Goal: Transaction & Acquisition: Obtain resource

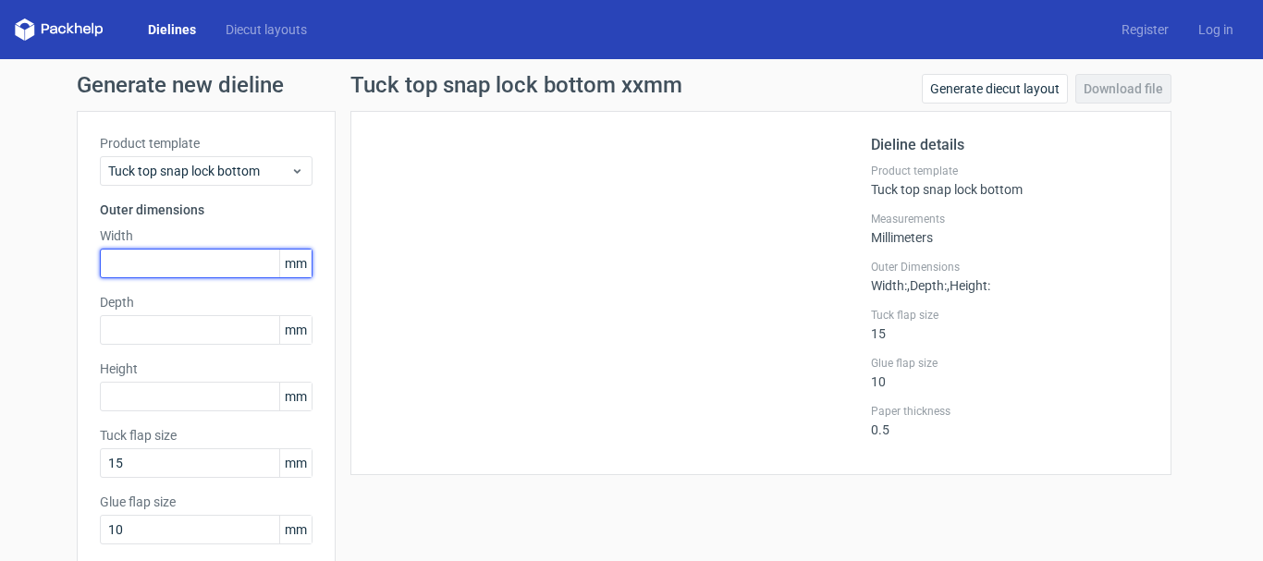
click at [155, 267] on input "text" at bounding box center [206, 264] width 213 height 30
type input "380"
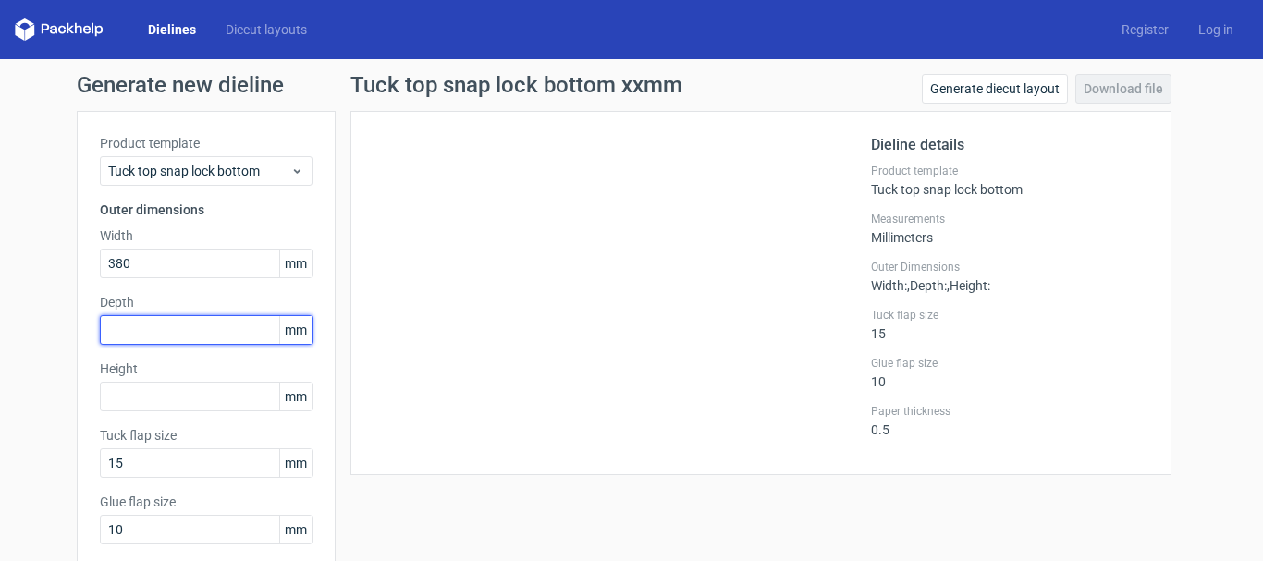
click at [158, 333] on input "text" at bounding box center [206, 330] width 213 height 30
type input "340"
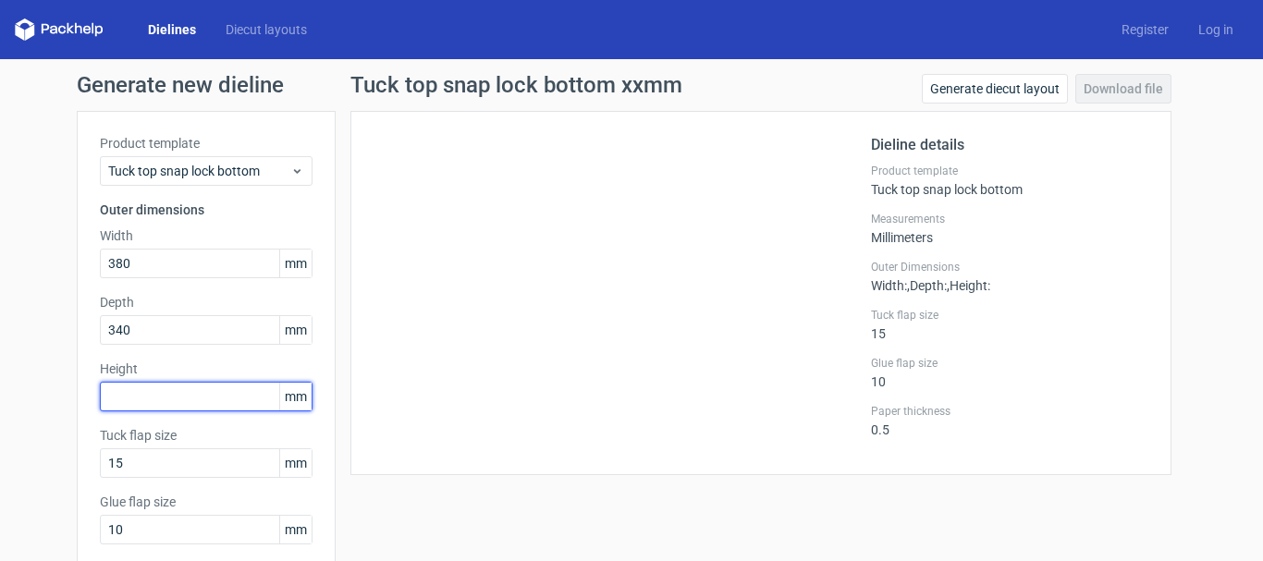
click at [148, 401] on input "text" at bounding box center [206, 397] width 213 height 30
type input "290"
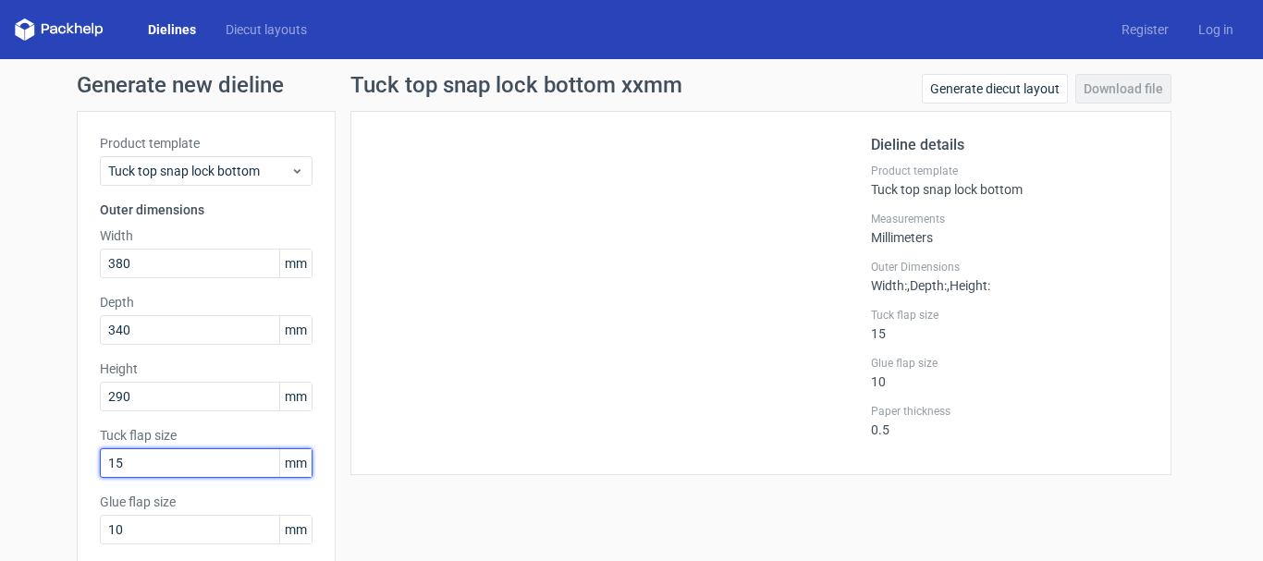
click at [172, 463] on input "15" at bounding box center [206, 463] width 213 height 30
drag, startPoint x: 172, startPoint y: 463, endPoint x: 62, endPoint y: 483, distance: 111.9
click at [62, 483] on div "Generate new dieline Product template Tuck top snap lock bottom Outer dimension…" at bounding box center [631, 391] width 1263 height 665
type input "20"
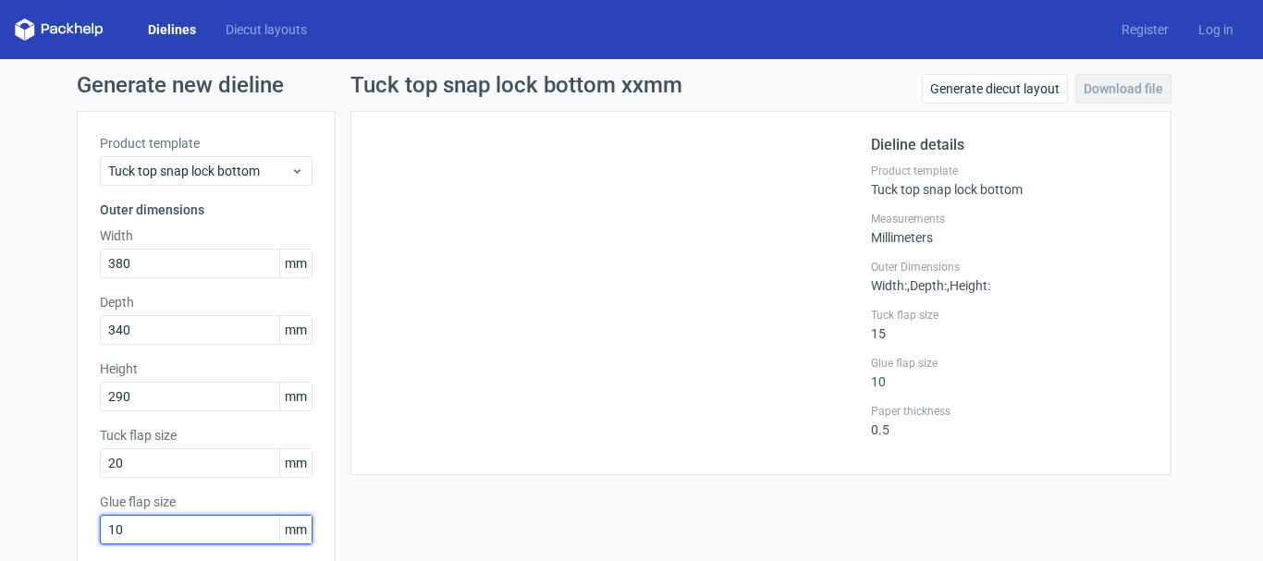
drag, startPoint x: 115, startPoint y: 525, endPoint x: 56, endPoint y: 532, distance: 58.7
click at [56, 532] on div "Generate new dieline Product template Tuck top snap lock bottom Outer dimension…" at bounding box center [631, 391] width 1263 height 665
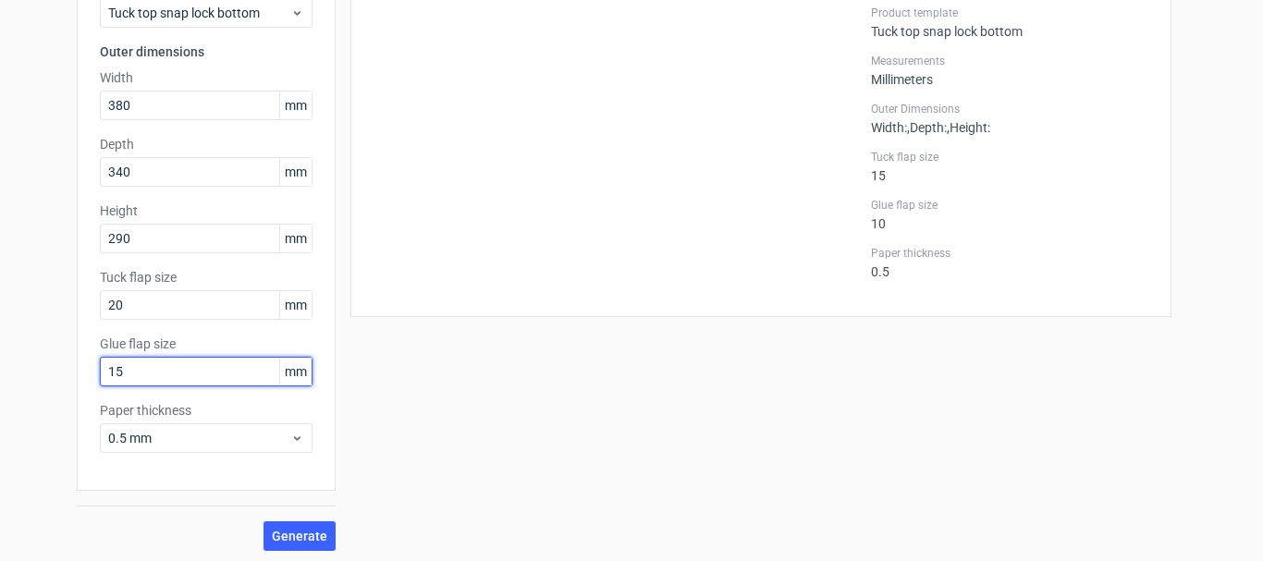
scroll to position [163, 0]
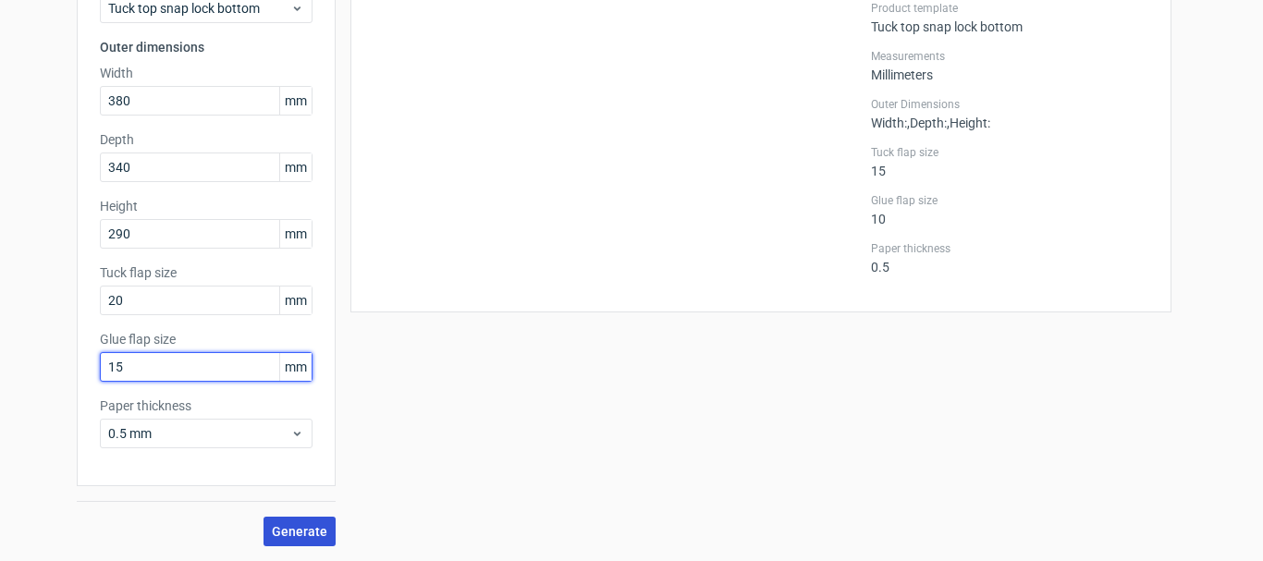
type input "15"
click at [272, 525] on span "Generate" at bounding box center [299, 531] width 55 height 13
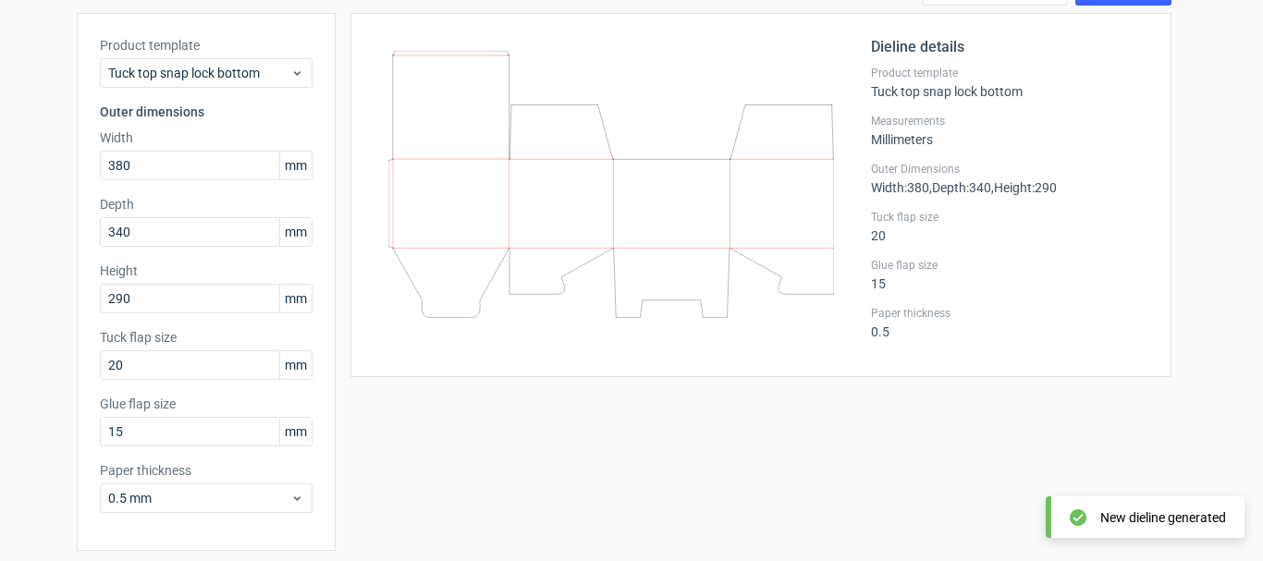
scroll to position [70, 0]
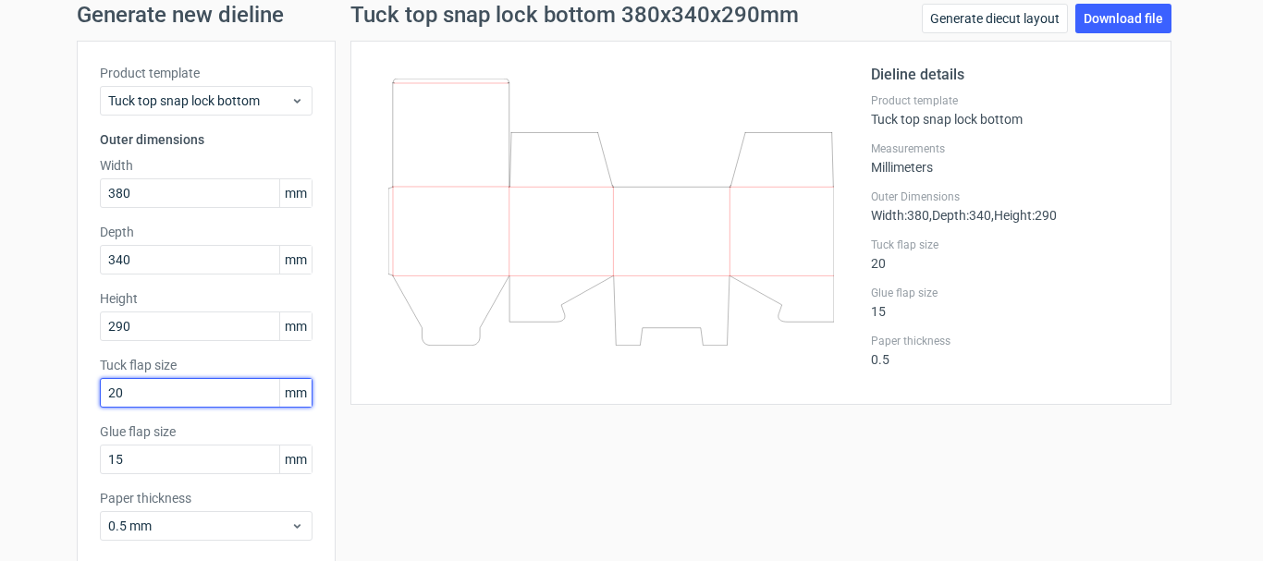
drag, startPoint x: 121, startPoint y: 387, endPoint x: 72, endPoint y: 394, distance: 49.4
click at [77, 394] on div "Product template Tuck top snap lock bottom Outer dimensions Width 380 mm Depth …" at bounding box center [206, 310] width 259 height 538
type input "45"
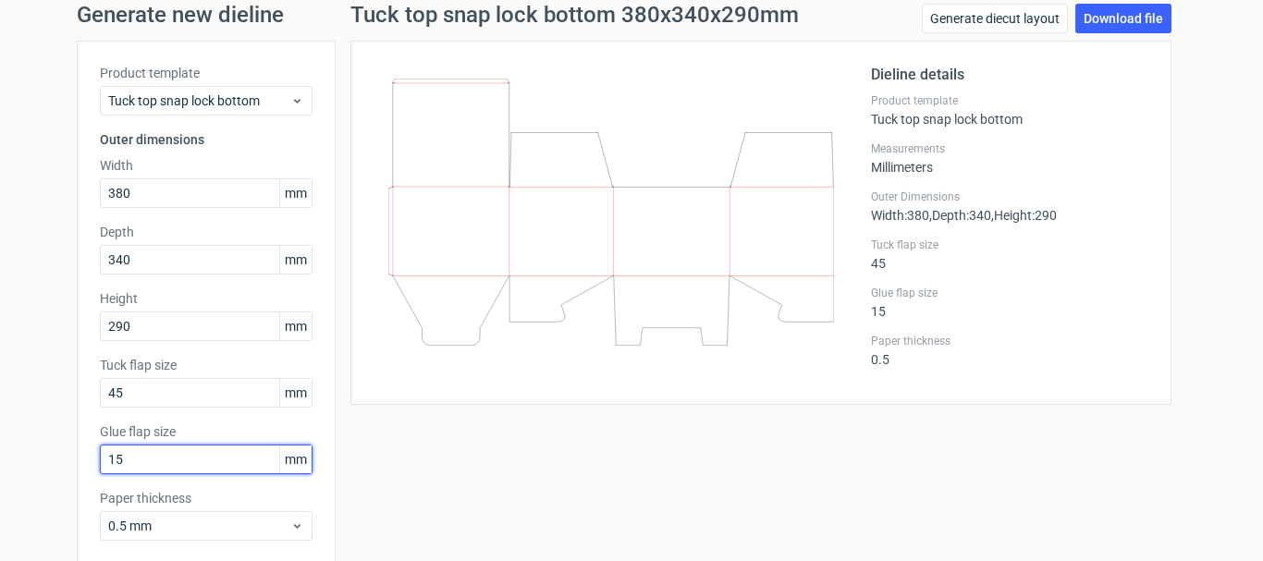
click at [131, 465] on input "15" at bounding box center [206, 460] width 213 height 30
drag, startPoint x: 126, startPoint y: 459, endPoint x: 69, endPoint y: 457, distance: 56.5
click at [77, 457] on div "Product template Tuck top snap lock bottom Outer dimensions Width 380 mm Depth …" at bounding box center [206, 310] width 259 height 538
type input "20"
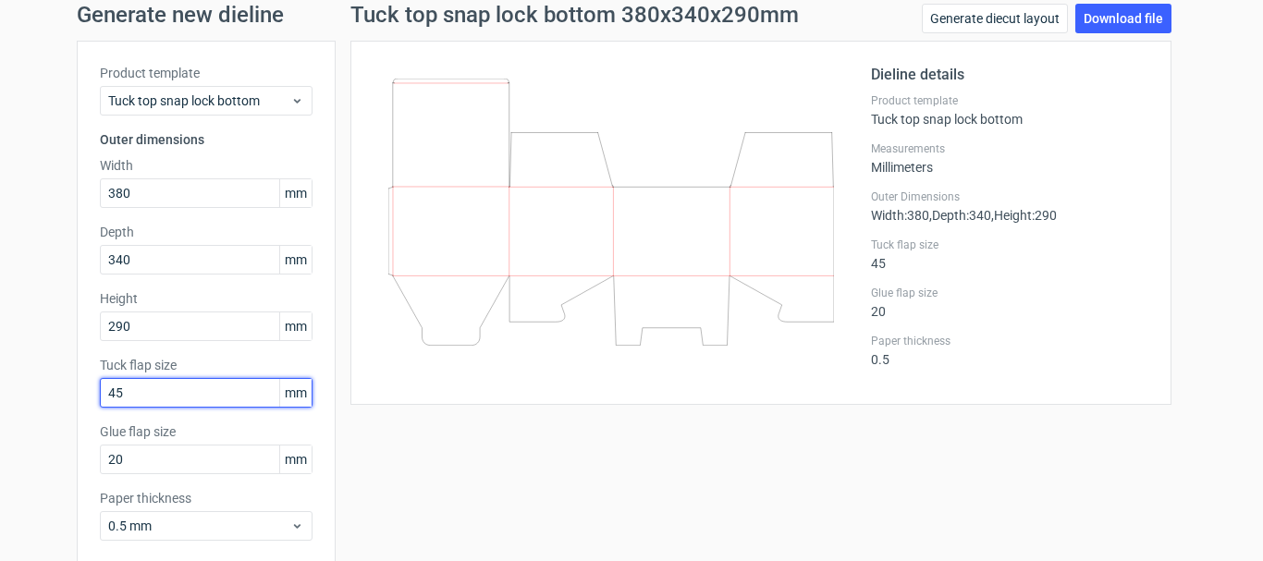
click at [218, 395] on input "45" at bounding box center [206, 393] width 213 height 30
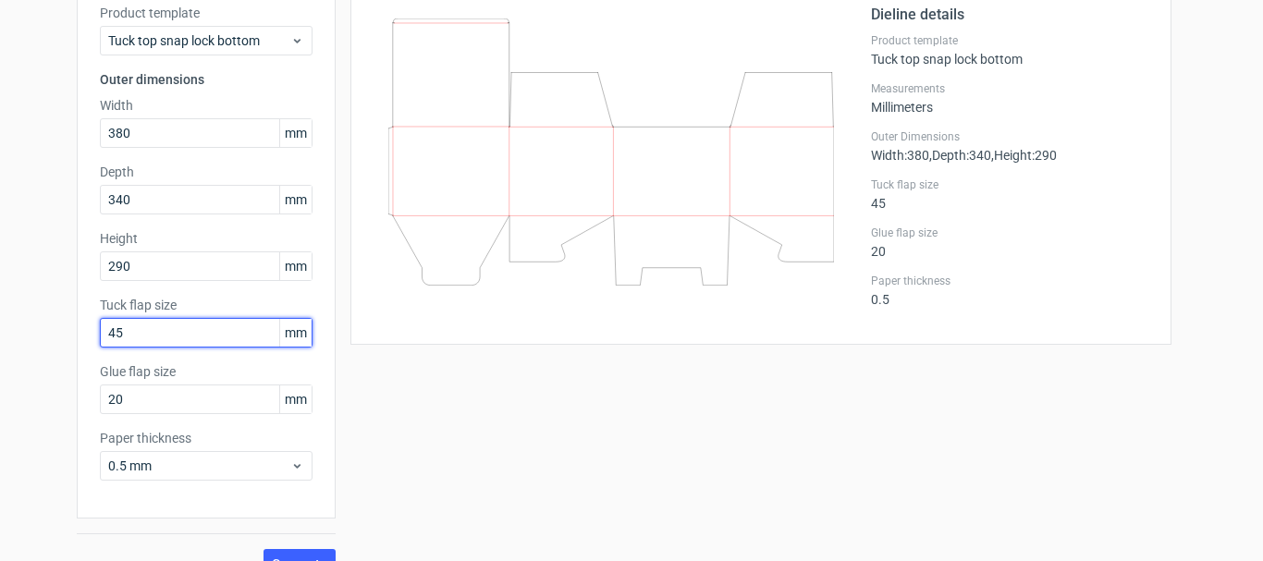
scroll to position [163, 0]
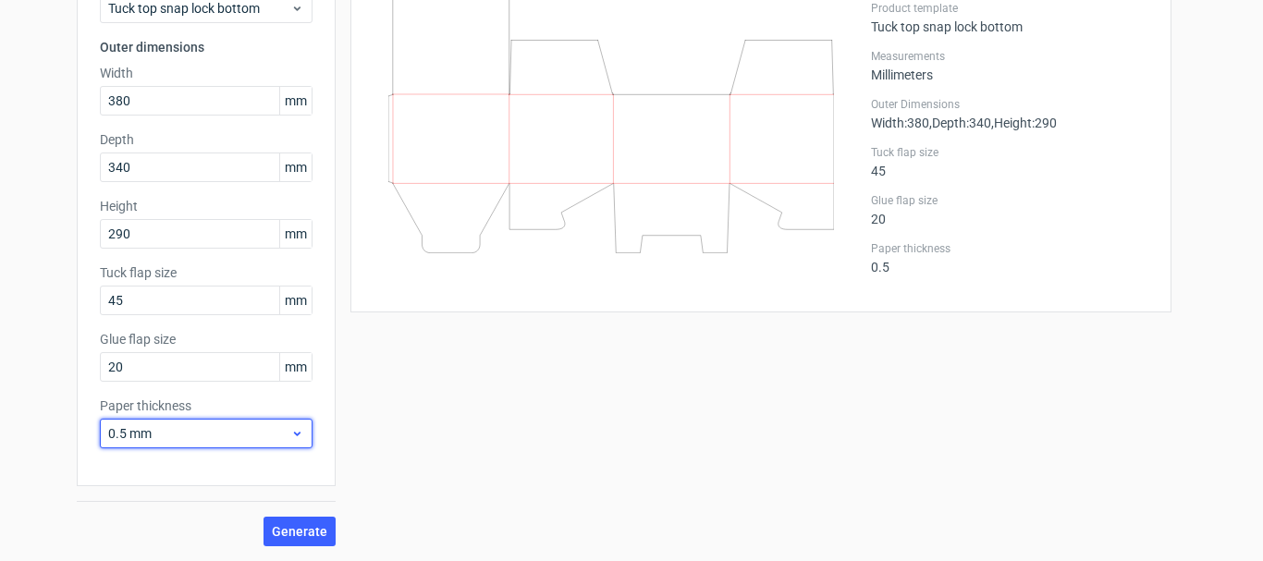
click at [177, 434] on span "0.5 mm" at bounding box center [199, 433] width 182 height 18
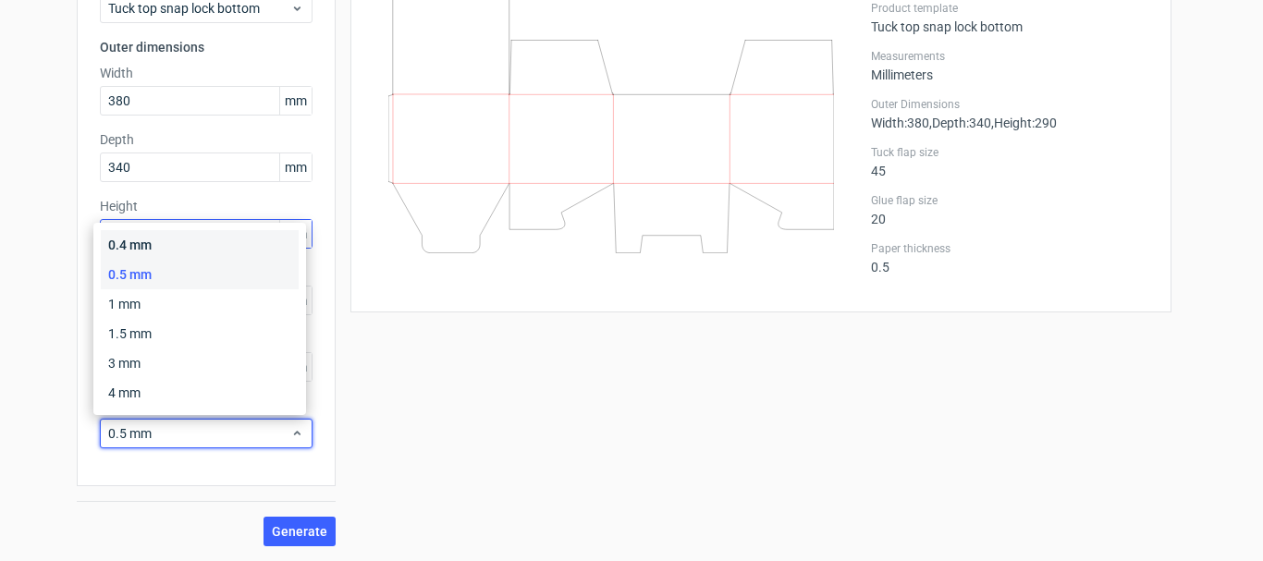
click at [165, 244] on div "0.4 mm" at bounding box center [200, 245] width 198 height 30
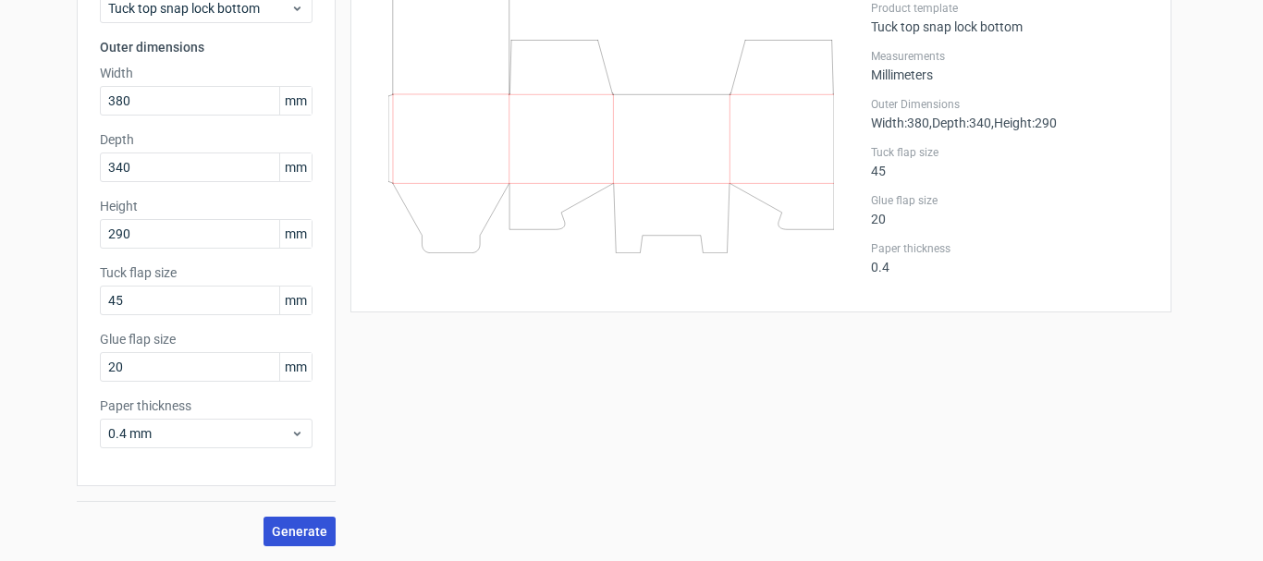
click at [278, 529] on span "Generate" at bounding box center [299, 531] width 55 height 13
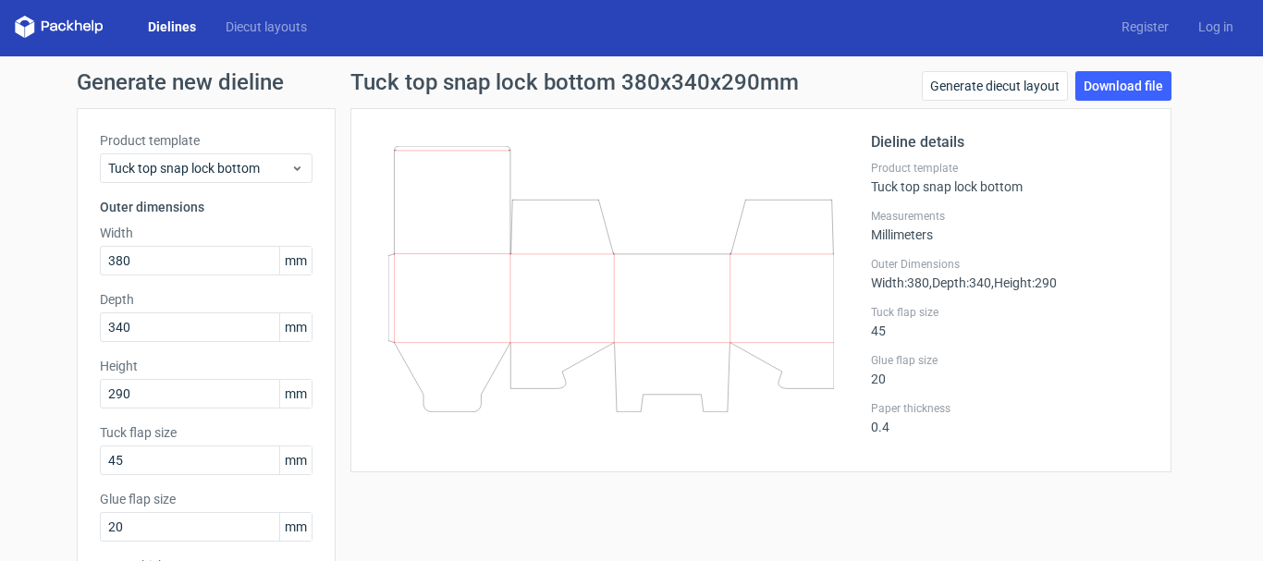
scroll to position [0, 0]
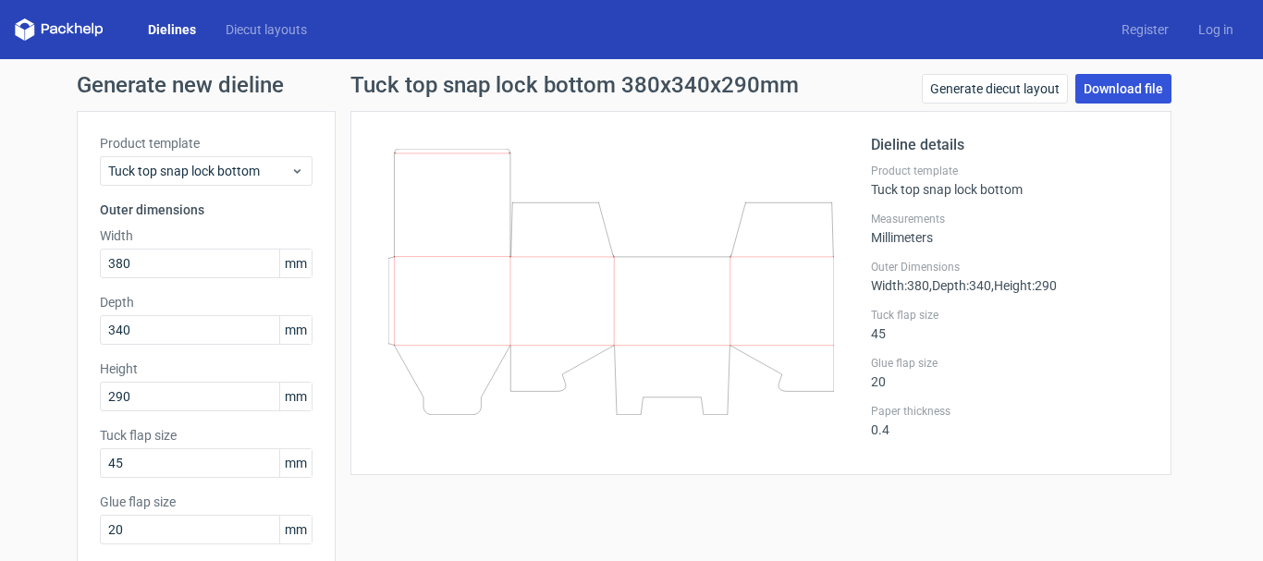
click at [1122, 82] on link "Download file" at bounding box center [1123, 89] width 96 height 30
